Goal: Check status: Check status

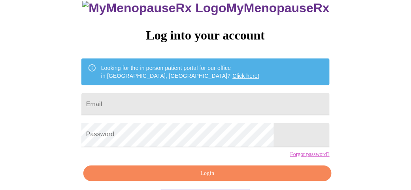
scroll to position [79, 0]
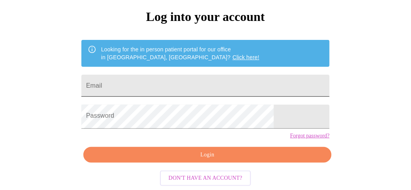
click at [247, 81] on input "Email" at bounding box center [205, 86] width 248 height 22
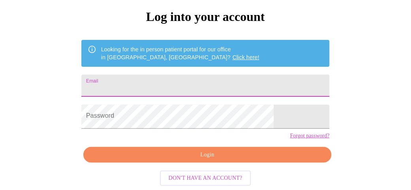
click at [247, 81] on input "Email" at bounding box center [205, 86] width 248 height 22
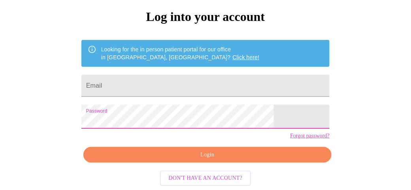
click at [238, 154] on div "MyMenopauseRx Log into your account Looking for the in person patient portal fo…" at bounding box center [206, 65] width 264 height 190
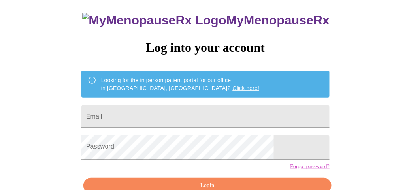
scroll to position [0, 0]
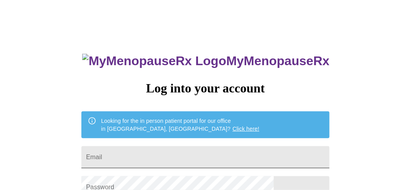
click at [174, 157] on input "Email" at bounding box center [205, 157] width 248 height 22
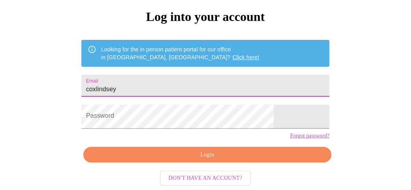
scroll to position [95, 0]
click at [154, 75] on input "coxlindsey" at bounding box center [205, 86] width 248 height 22
click at [150, 75] on input "coxlindsey" at bounding box center [205, 86] width 248 height 22
click at [157, 75] on input "coxlindsey" at bounding box center [205, 86] width 248 height 22
type input "[EMAIL_ADDRESS][DOMAIN_NAME]"
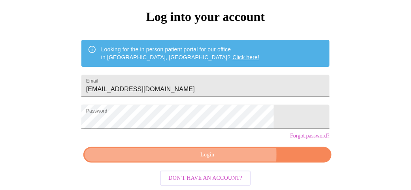
click at [171, 151] on span "Login" at bounding box center [208, 155] width 230 height 10
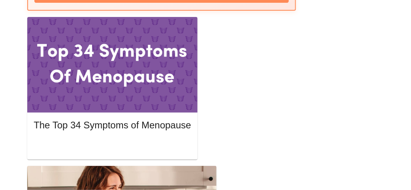
scroll to position [380, 0]
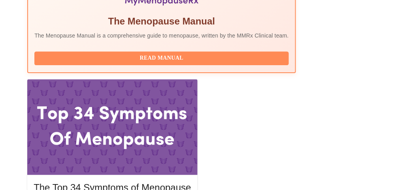
scroll to position [369, 0]
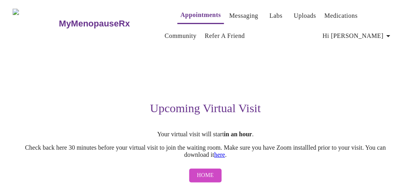
scroll to position [16, 0]
click at [225, 151] on link "here" at bounding box center [219, 154] width 11 height 7
